Goal: Transaction & Acquisition: Book appointment/travel/reservation

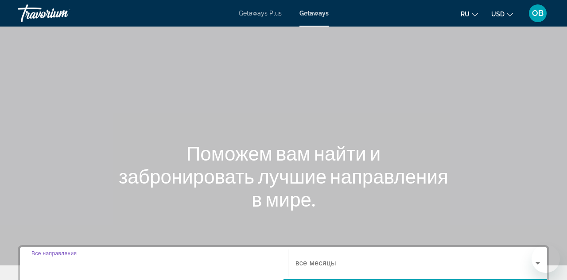
click at [159, 259] on input "Destination Все направления" at bounding box center [153, 264] width 245 height 11
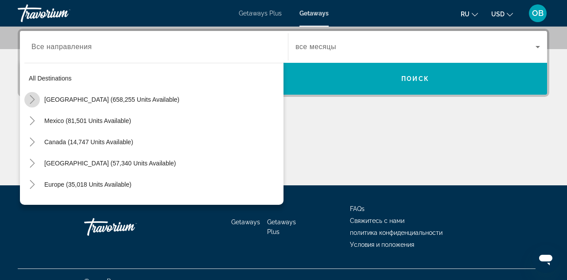
click at [34, 103] on icon "Toggle United States (658,255 units available)" at bounding box center [32, 99] width 9 height 9
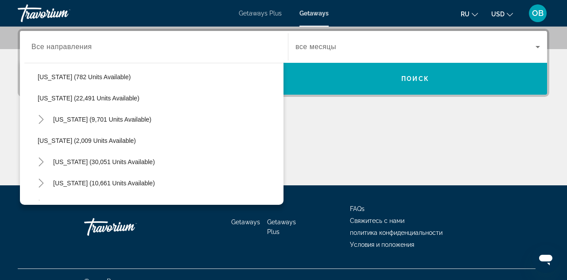
scroll to position [710, 0]
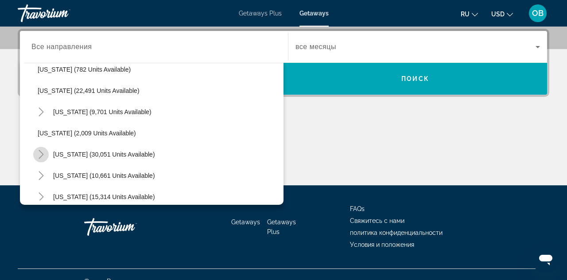
click at [42, 155] on icon "Toggle South Carolina (30,051 units available)" at bounding box center [41, 154] width 5 height 9
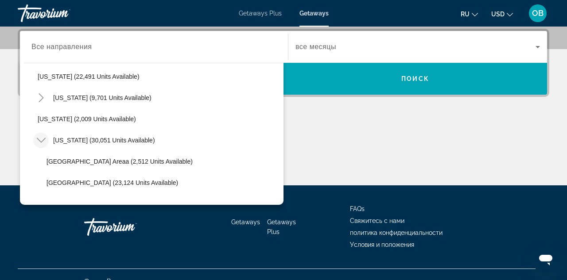
scroll to position [734, 0]
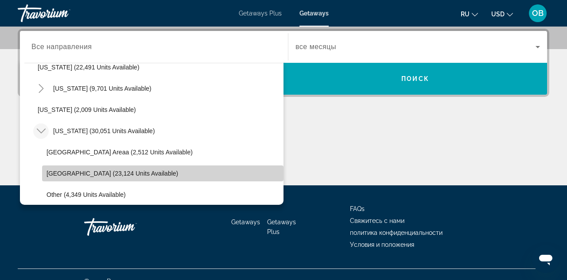
click at [48, 165] on span "Search widget" at bounding box center [162, 173] width 241 height 21
type input "**********"
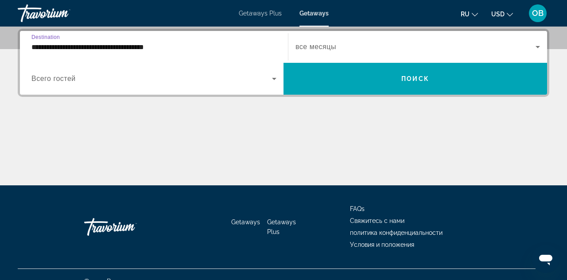
click at [311, 45] on span "все месяцы" at bounding box center [315, 47] width 41 height 8
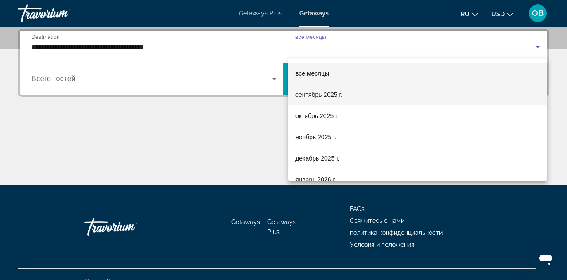
click at [306, 92] on span "сентябрь 2025 г." at bounding box center [318, 94] width 47 height 11
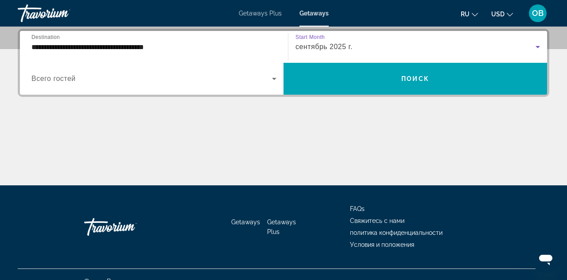
click at [274, 80] on icon "Search widget" at bounding box center [274, 79] width 4 height 2
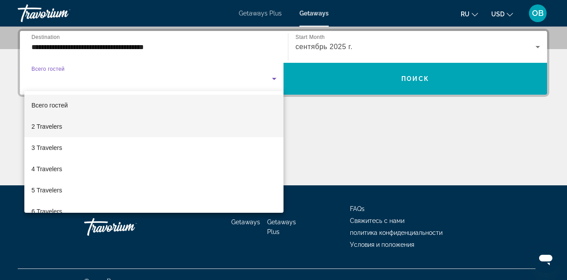
drag, startPoint x: 231, startPoint y: 139, endPoint x: 232, endPoint y: 130, distance: 9.8
click at [232, 130] on div "Всего гостей 2 Travelers 3 Travelers 4 Travelers 5 Travelers 6 Travelers 7 Trav…" at bounding box center [153, 152] width 259 height 122
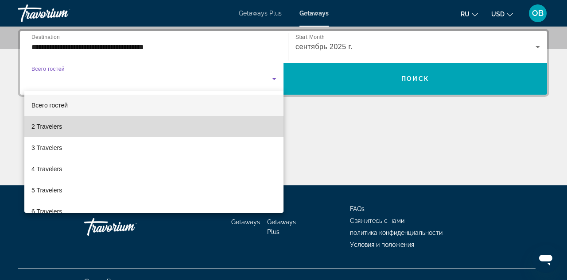
click at [232, 130] on mat-option "2 Travelers" at bounding box center [153, 126] width 259 height 21
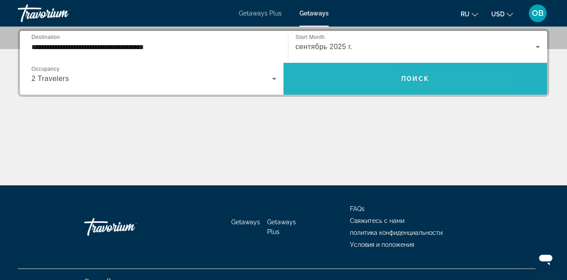
click at [305, 89] on span "Search widget" at bounding box center [414, 79] width 263 height 32
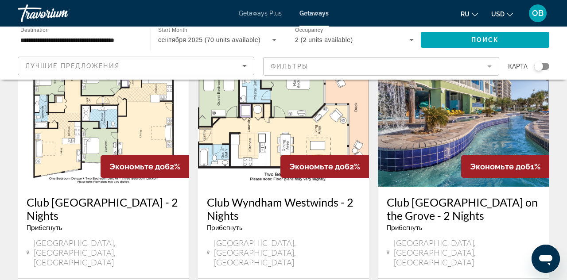
scroll to position [67, 0]
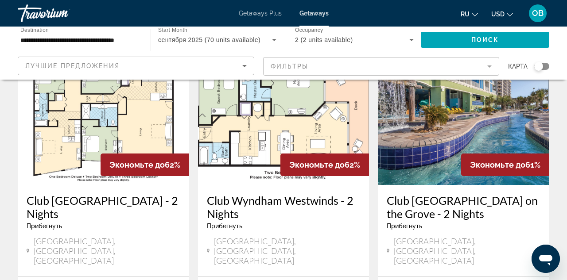
click at [131, 204] on h3 "Club [GEOGRAPHIC_DATA] - 2 Nights" at bounding box center [104, 207] width 154 height 27
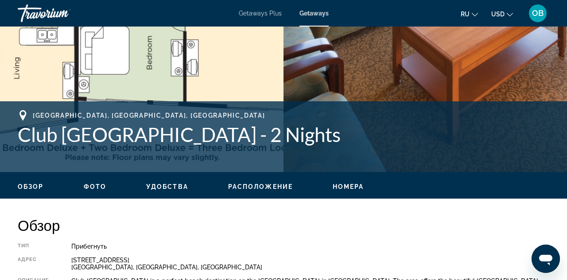
scroll to position [266, 0]
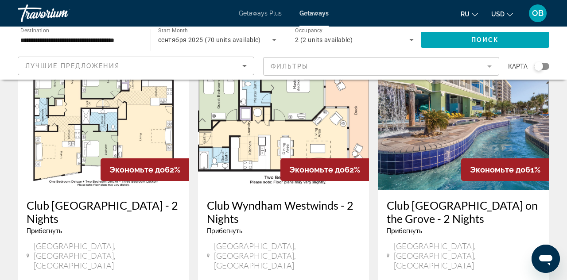
scroll to position [65, 0]
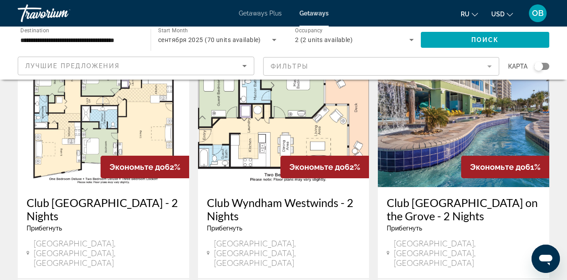
click at [251, 205] on h3 "Club Wyndham Westwinds - 2 Nights" at bounding box center [284, 209] width 154 height 27
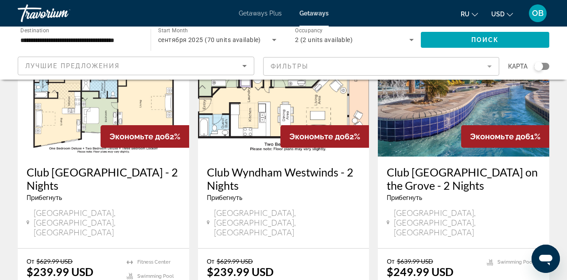
scroll to position [97, 0]
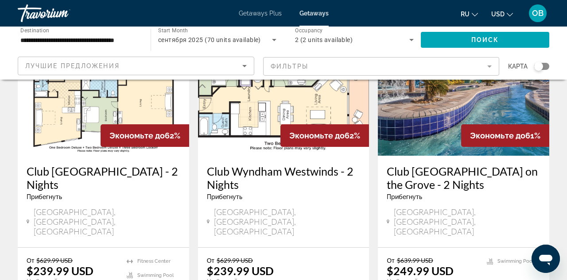
click at [402, 171] on h3 "Club [GEOGRAPHIC_DATA] on the Grove - 2 Nights" at bounding box center [463, 178] width 154 height 27
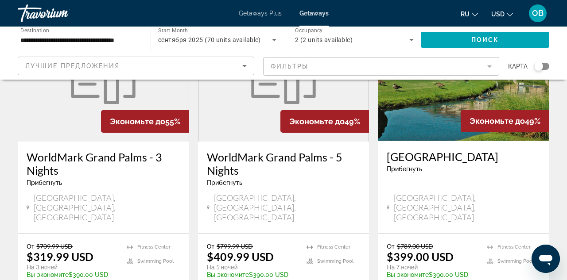
scroll to position [445, 0]
click at [112, 153] on h3 "WorldMark Grand Palms - 3 Nights" at bounding box center [104, 163] width 154 height 27
